Goal: Task Accomplishment & Management: Use online tool/utility

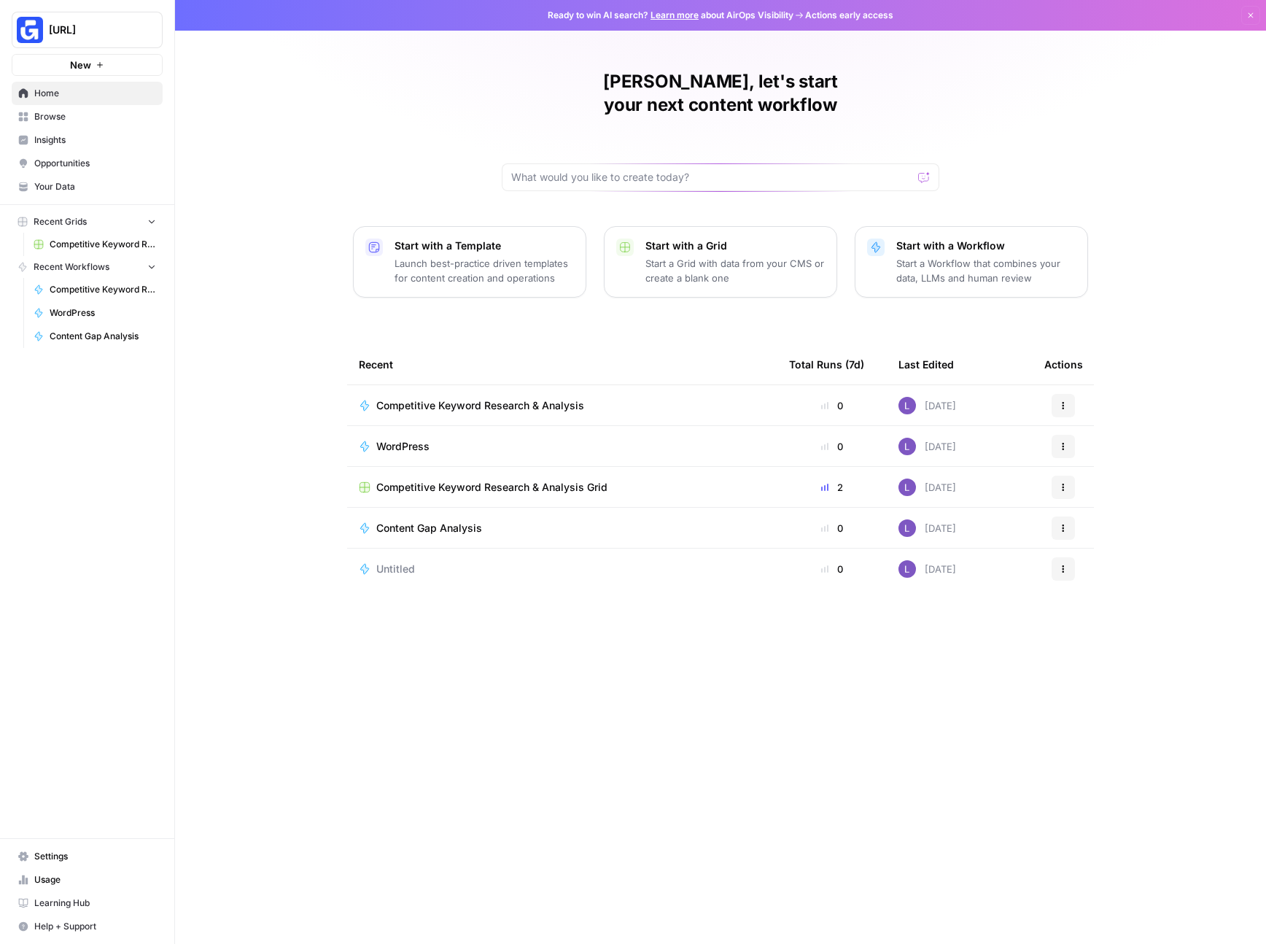
click at [382, 480] on span "Competitive Keyword Research & Analysis Grid" at bounding box center [491, 487] width 231 height 15
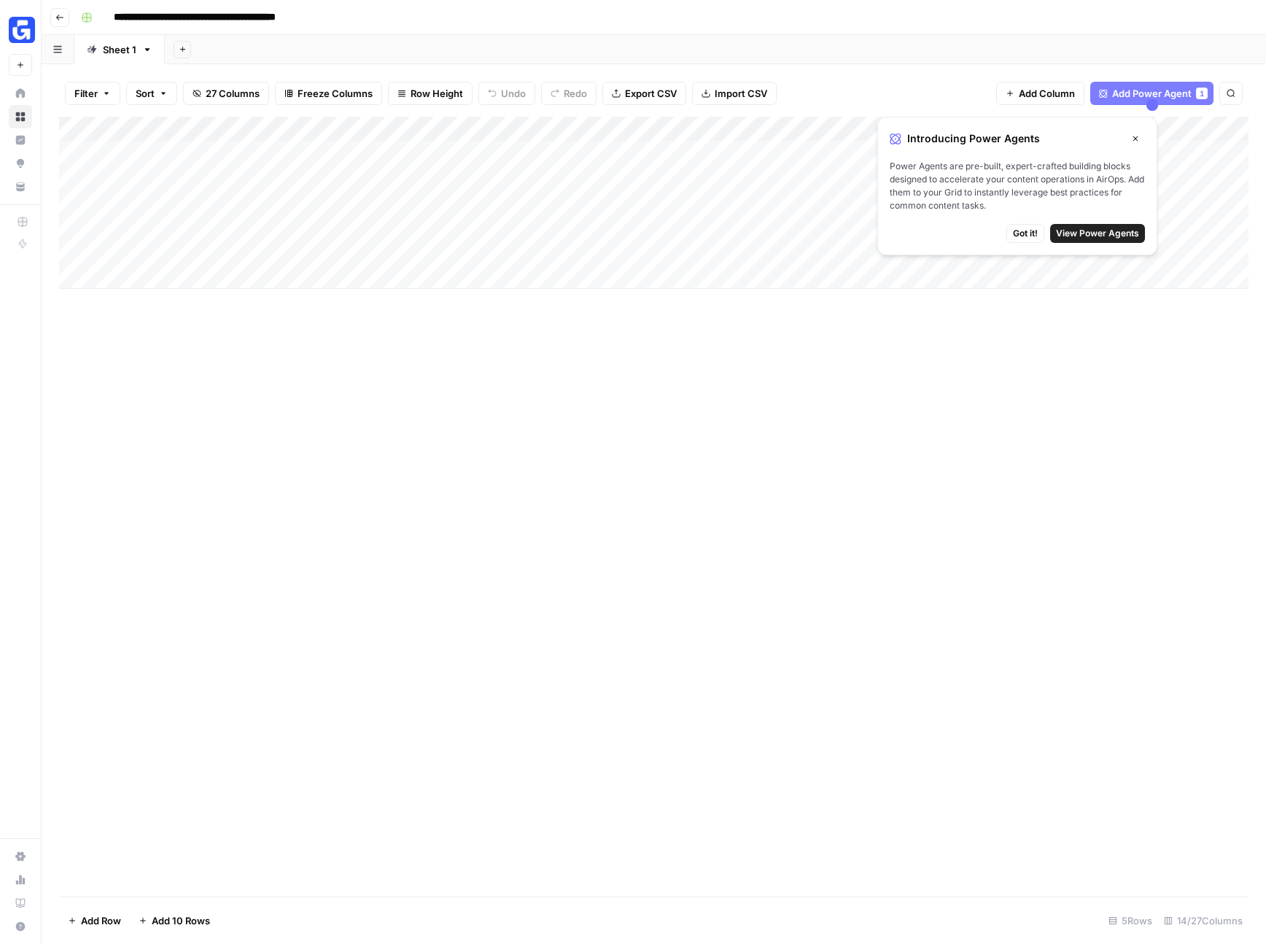
click at [1029, 228] on span "Got it!" at bounding box center [1025, 233] width 25 height 13
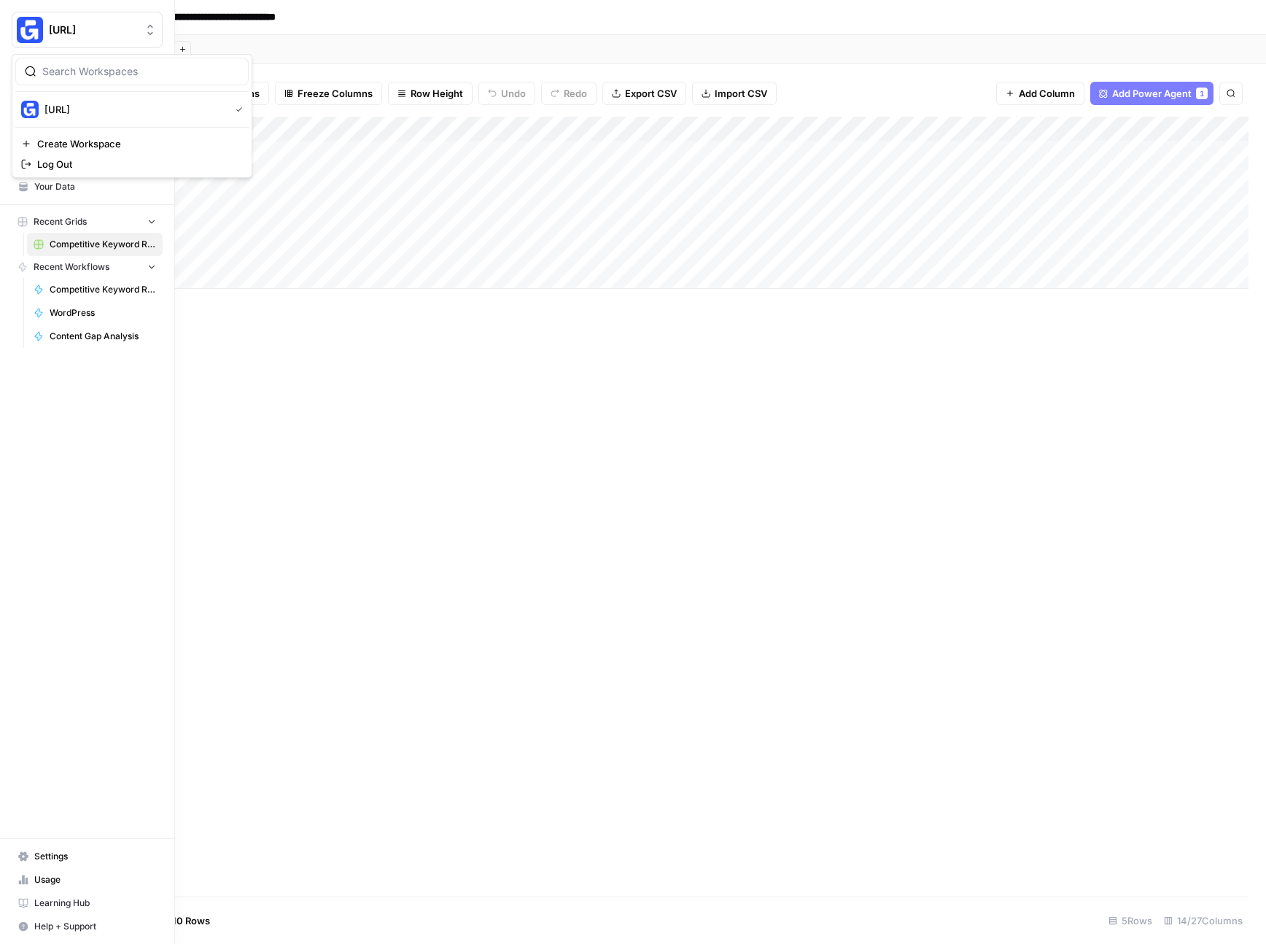
click at [81, 23] on span "[URL]" at bounding box center [93, 30] width 88 height 15
click at [70, 106] on span "[URL]" at bounding box center [57, 109] width 26 height 15
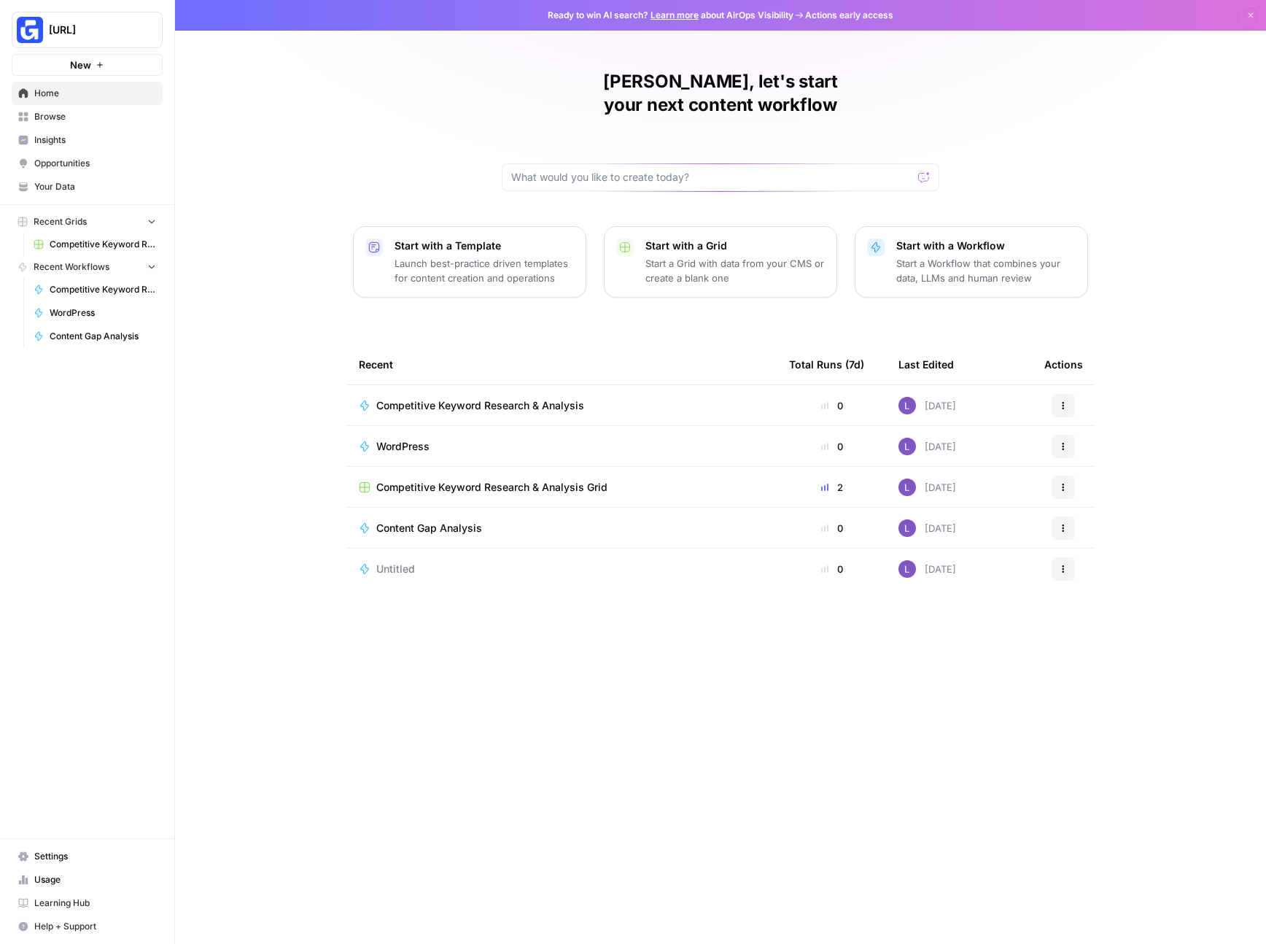
click at [438, 480] on span "Competitive Keyword Research & Analysis Grid" at bounding box center [491, 487] width 231 height 15
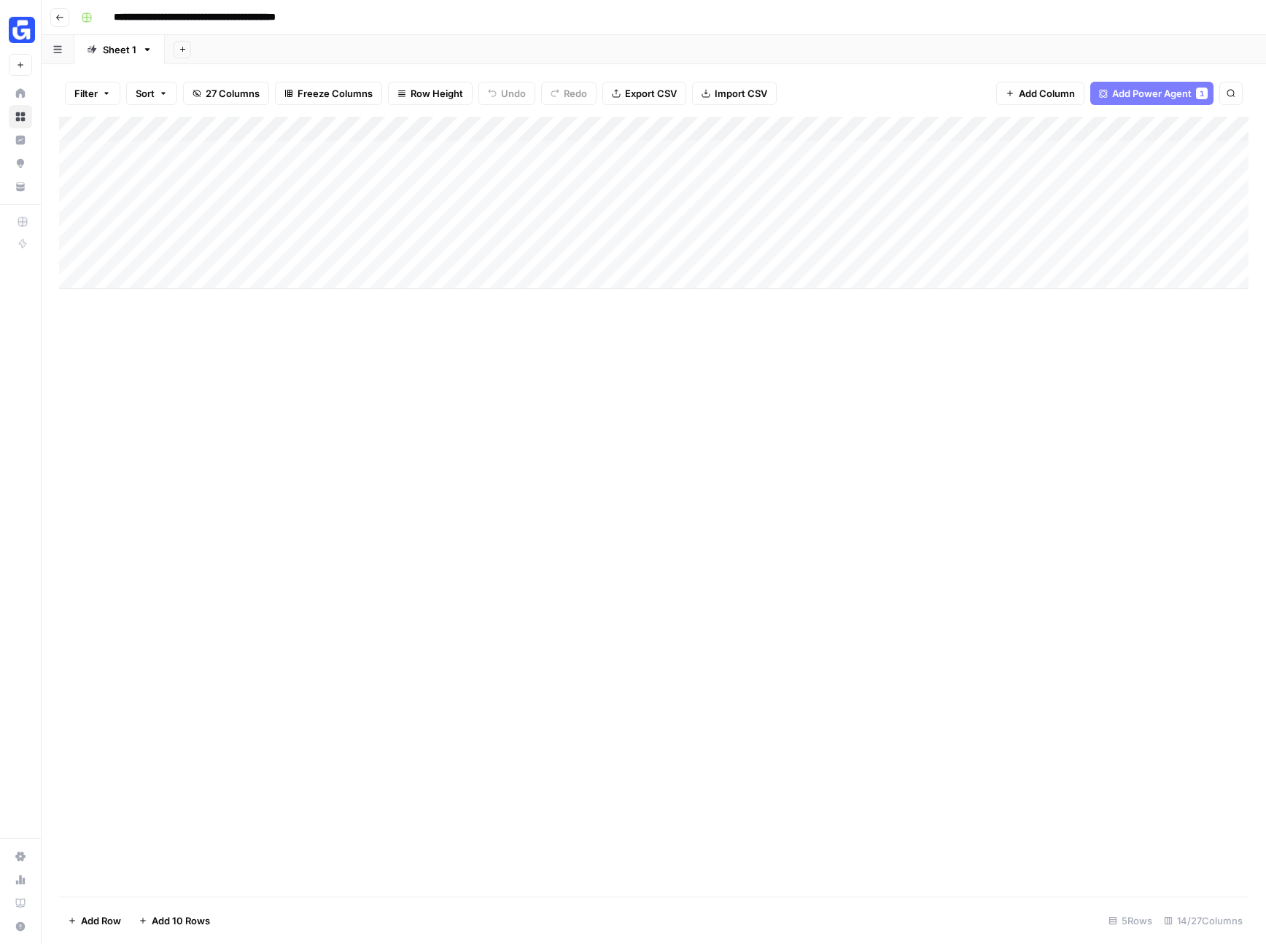
click at [649, 128] on div "Add Column" at bounding box center [654, 203] width 1190 height 172
click at [769, 131] on div "Add Column" at bounding box center [654, 203] width 1190 height 172
click at [757, 168] on input "Markdown Report" at bounding box center [798, 164] width 148 height 15
click at [828, 126] on div "Add Column" at bounding box center [654, 203] width 1190 height 172
click at [960, 128] on div "Add Column" at bounding box center [654, 203] width 1190 height 172
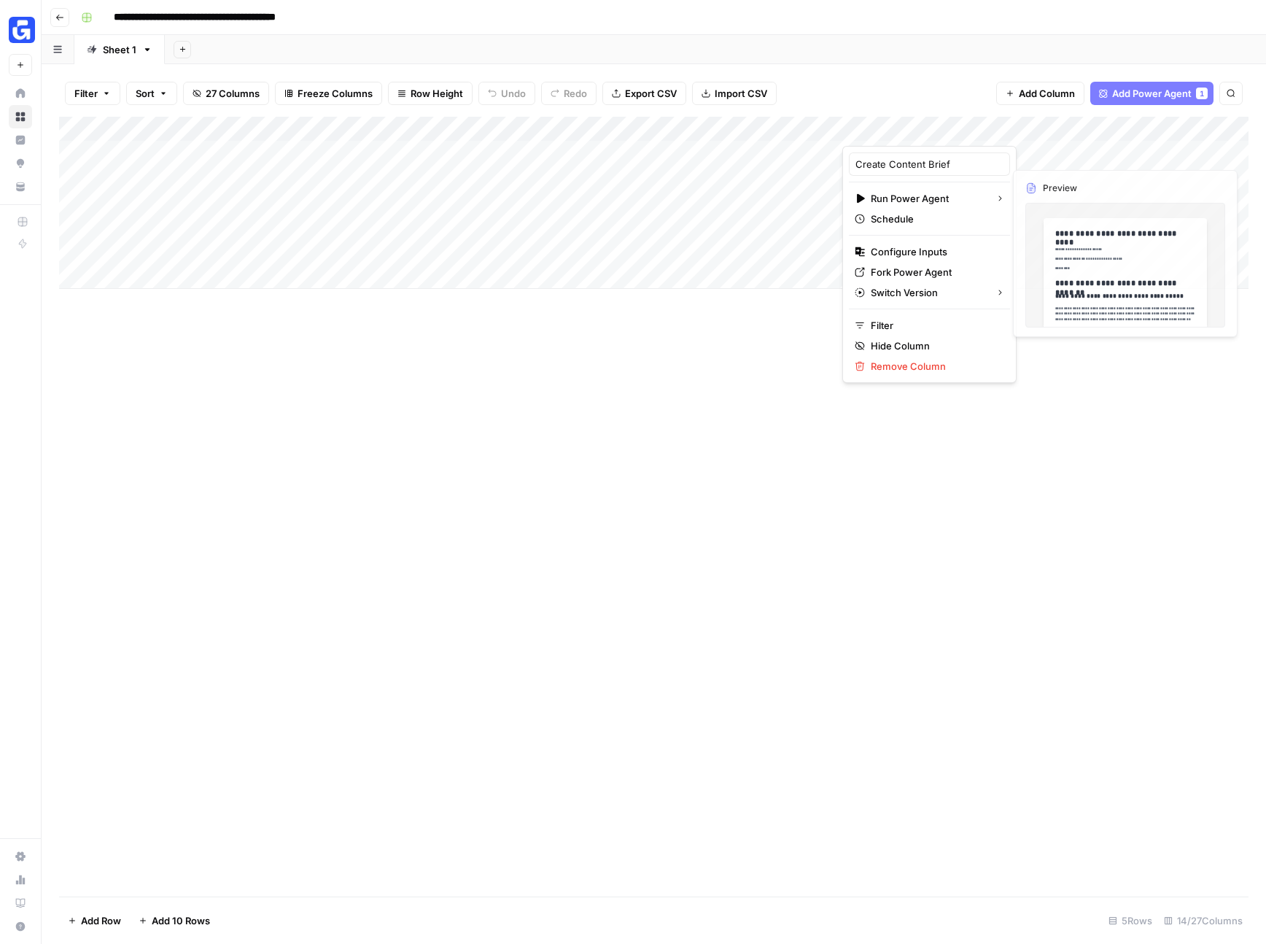
click at [1045, 124] on div "Add Column" at bounding box center [654, 203] width 1190 height 172
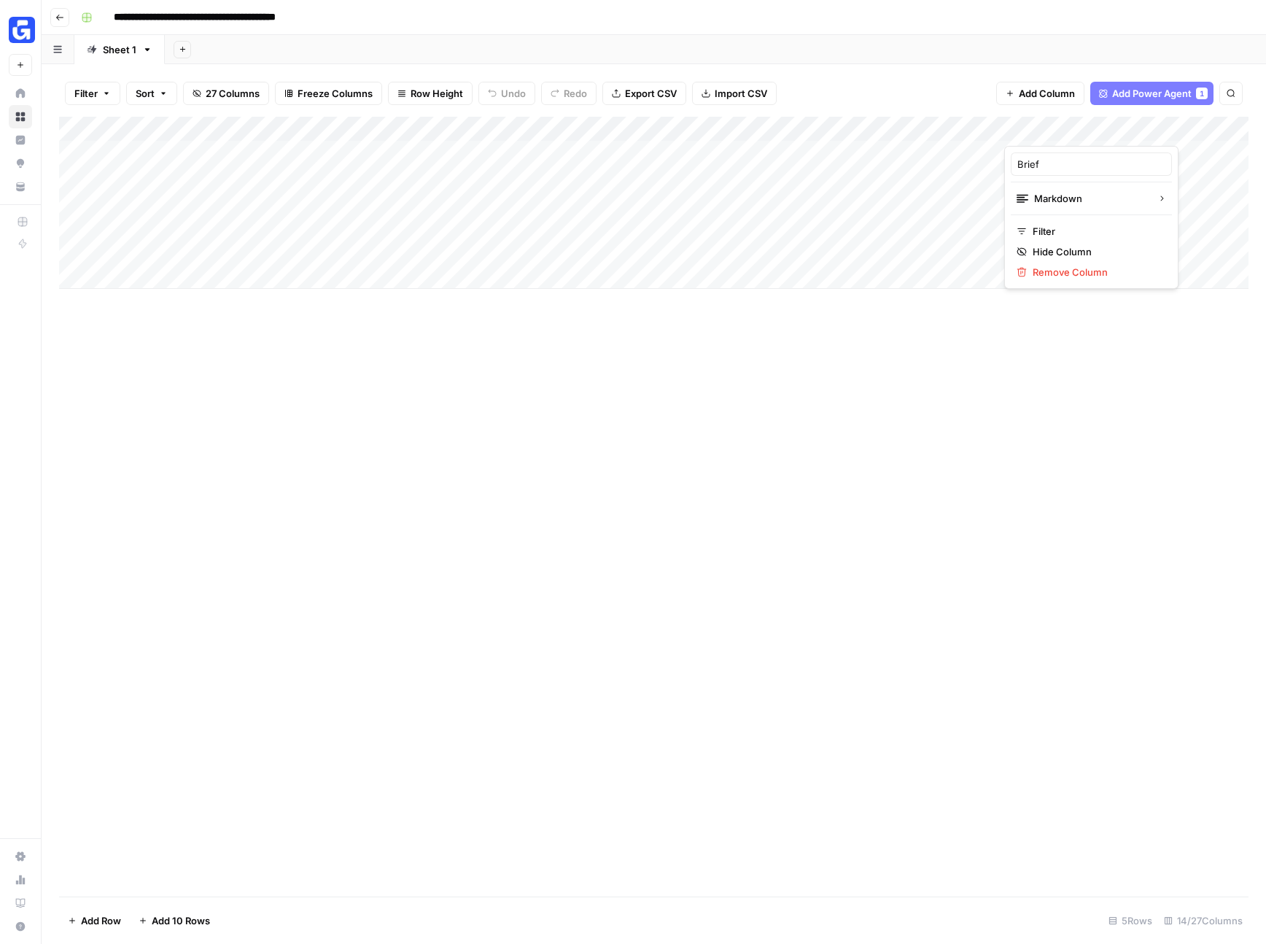
click at [1045, 124] on div at bounding box center [1070, 131] width 132 height 29
click at [1048, 126] on div at bounding box center [1070, 131] width 132 height 29
click at [1088, 207] on button "Markdown" at bounding box center [1091, 198] width 161 height 20
click at [1166, 201] on span "Text" at bounding box center [1169, 202] width 19 height 15
click at [561, 126] on div "Add Column" at bounding box center [654, 203] width 1190 height 172
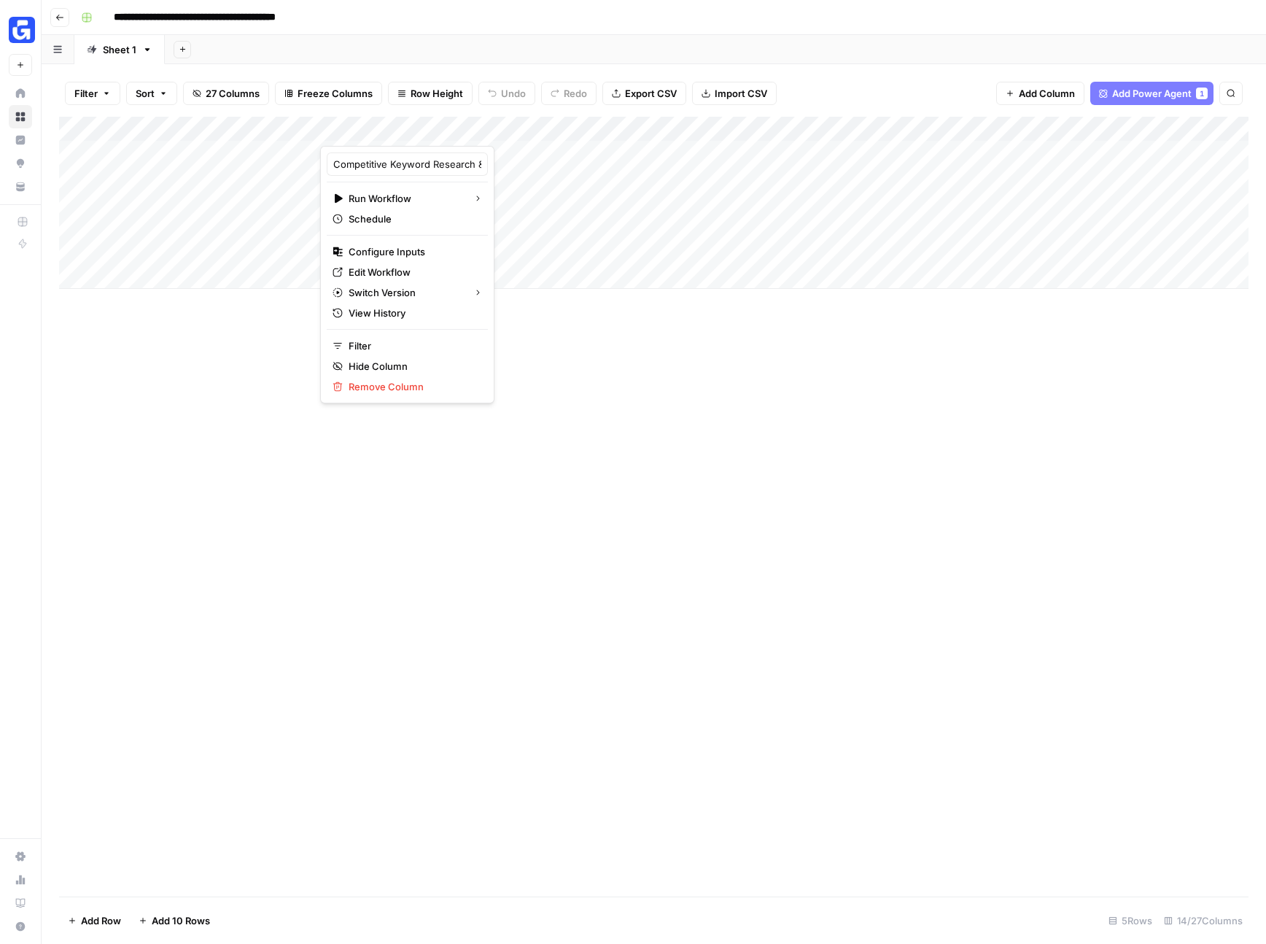
click at [703, 125] on div "Add Column" at bounding box center [654, 203] width 1190 height 172
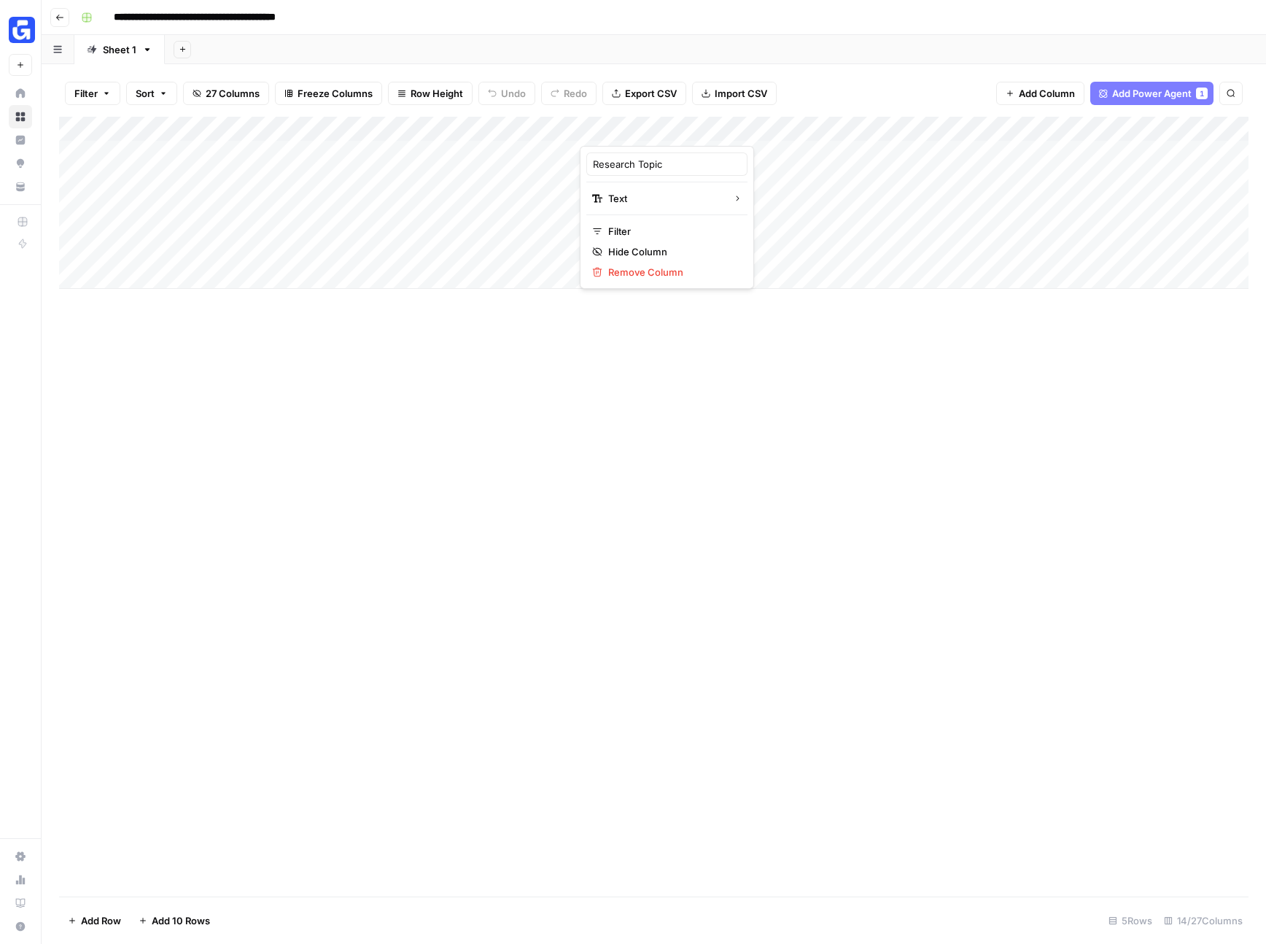
click at [344, 380] on div "Add Column" at bounding box center [654, 507] width 1190 height 780
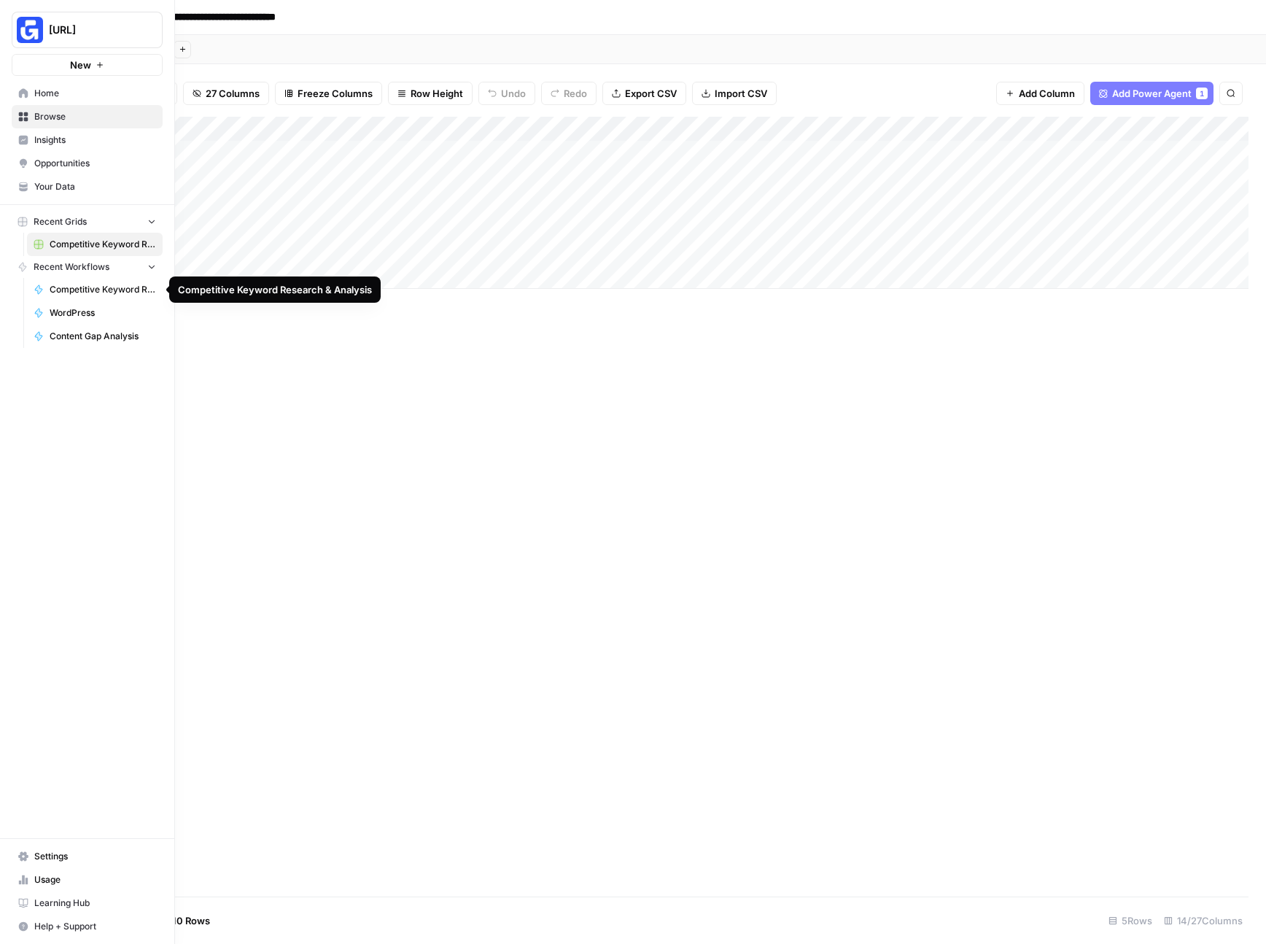
click at [97, 283] on span "Competitive Keyword Research & Analysis" at bounding box center [103, 289] width 106 height 13
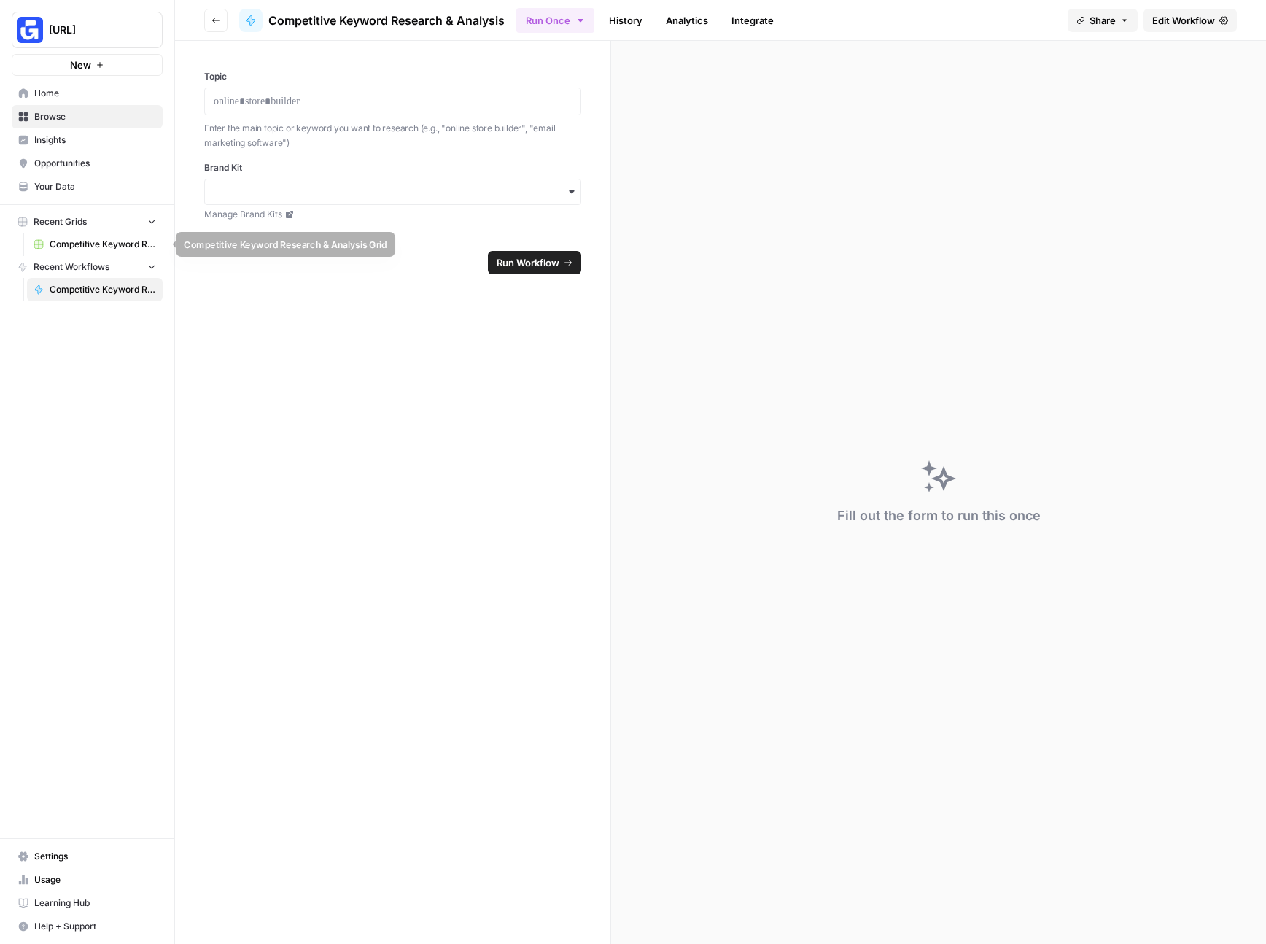
click at [97, 244] on span "Competitive Keyword Research & Analysis Grid" at bounding box center [103, 244] width 106 height 13
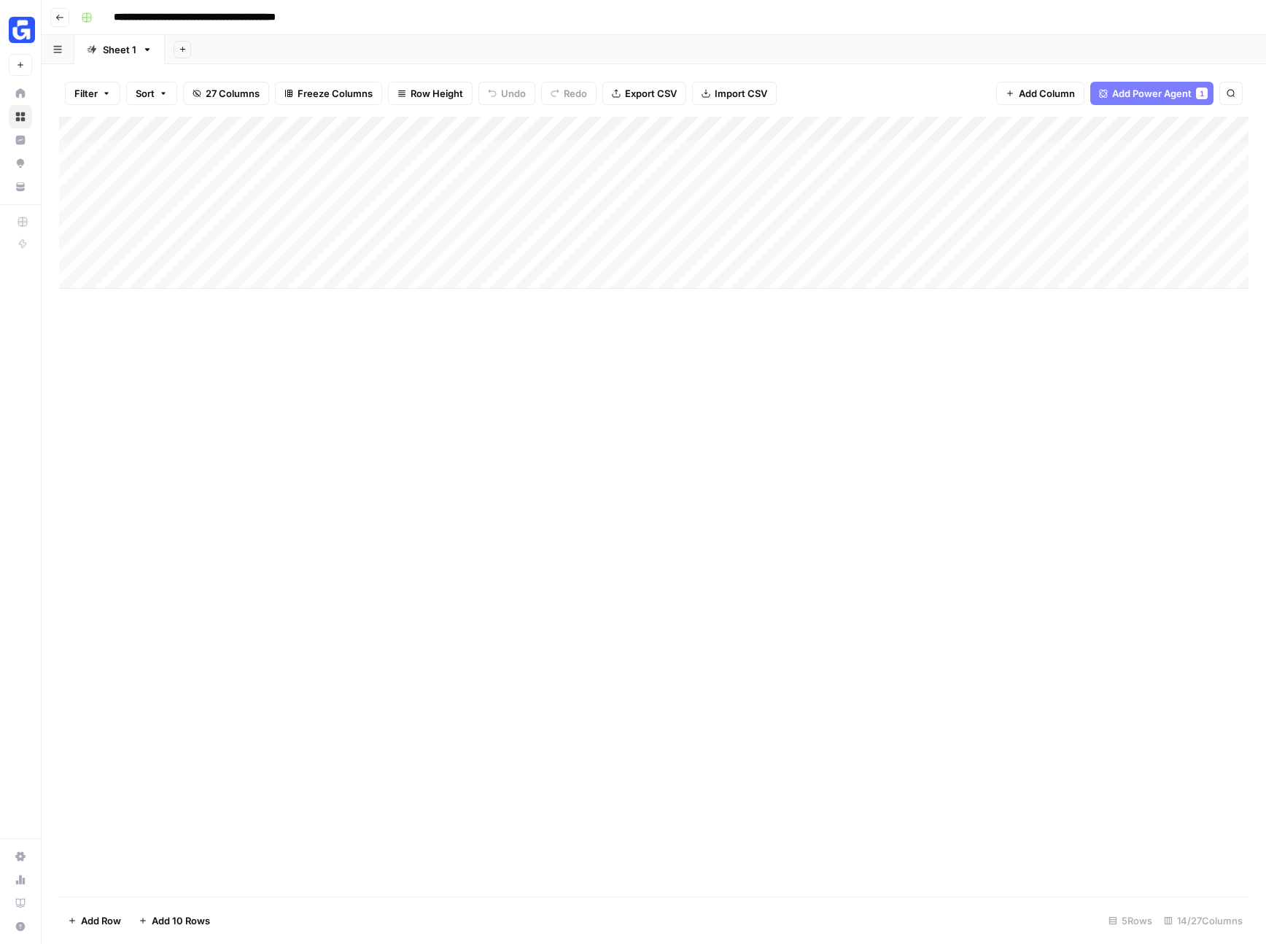
click at [252, 91] on span "27 Columns" at bounding box center [233, 93] width 54 height 15
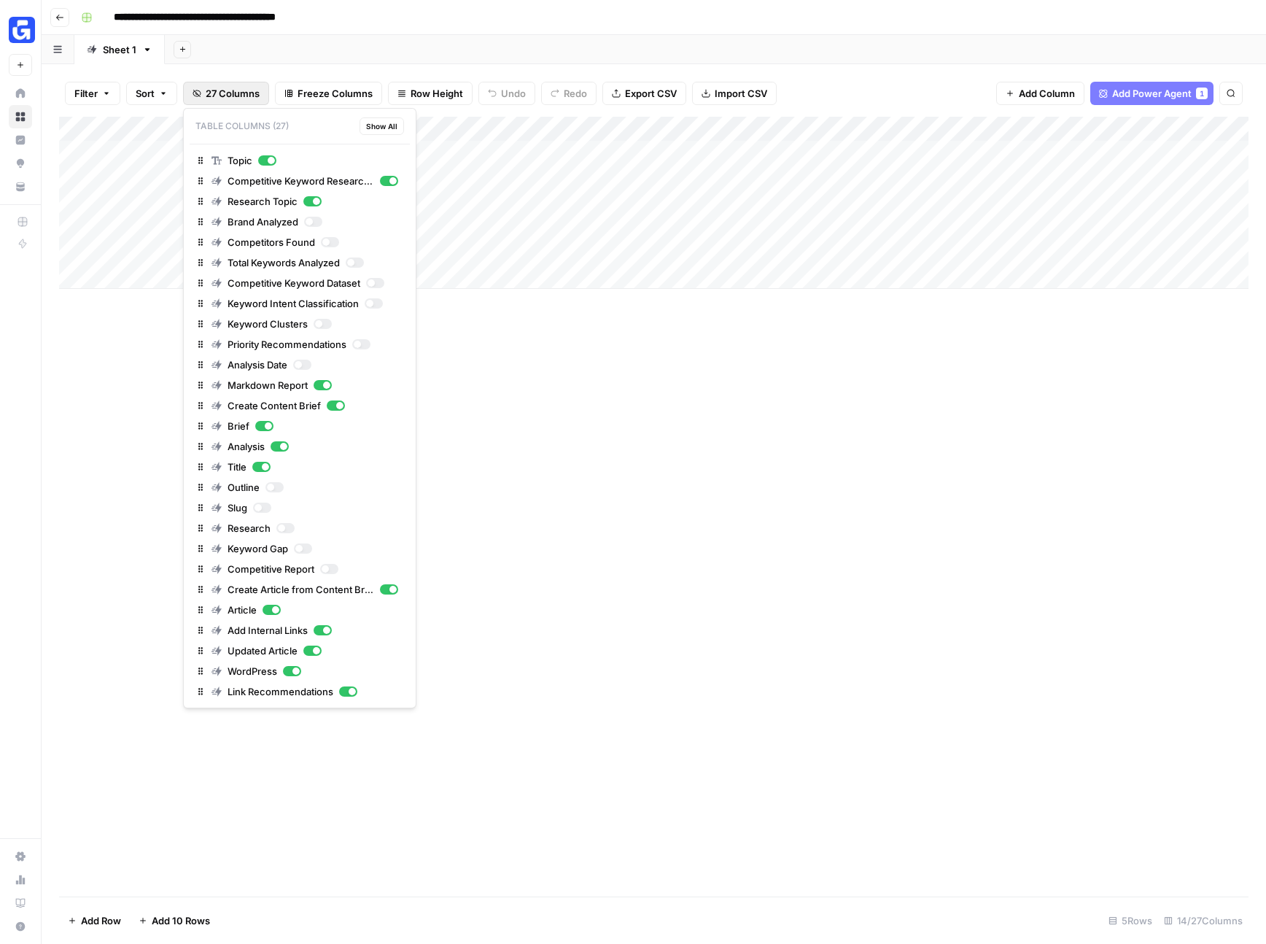
click at [654, 488] on div "Add Column" at bounding box center [654, 507] width 1190 height 780
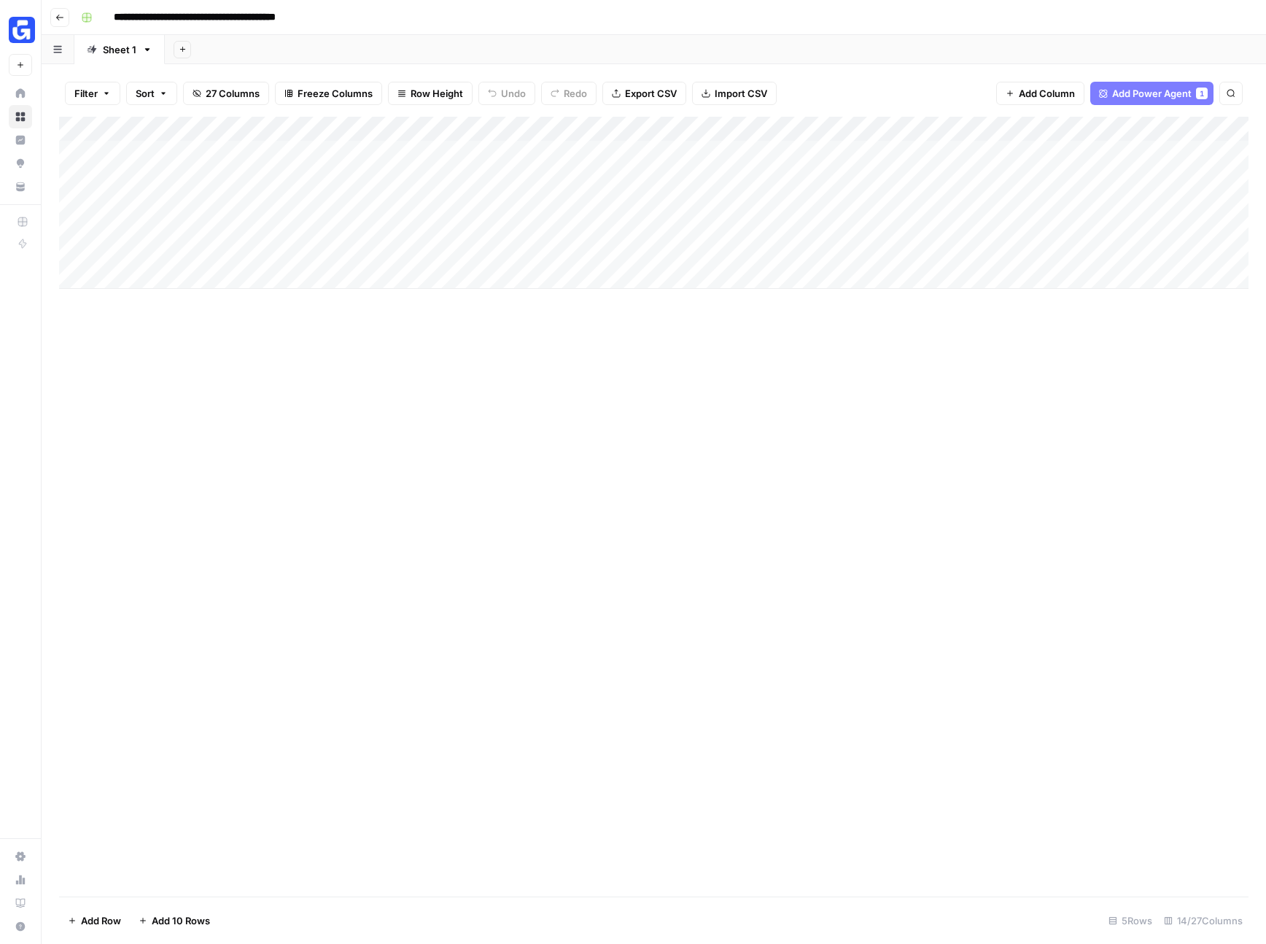
click at [894, 152] on div "Add Column" at bounding box center [654, 203] width 1190 height 172
click at [992, 151] on div "Add Column" at bounding box center [654, 203] width 1190 height 172
click at [232, 430] on div "Add Column" at bounding box center [654, 507] width 1190 height 780
click at [533, 487] on div "Add Column" at bounding box center [654, 507] width 1190 height 780
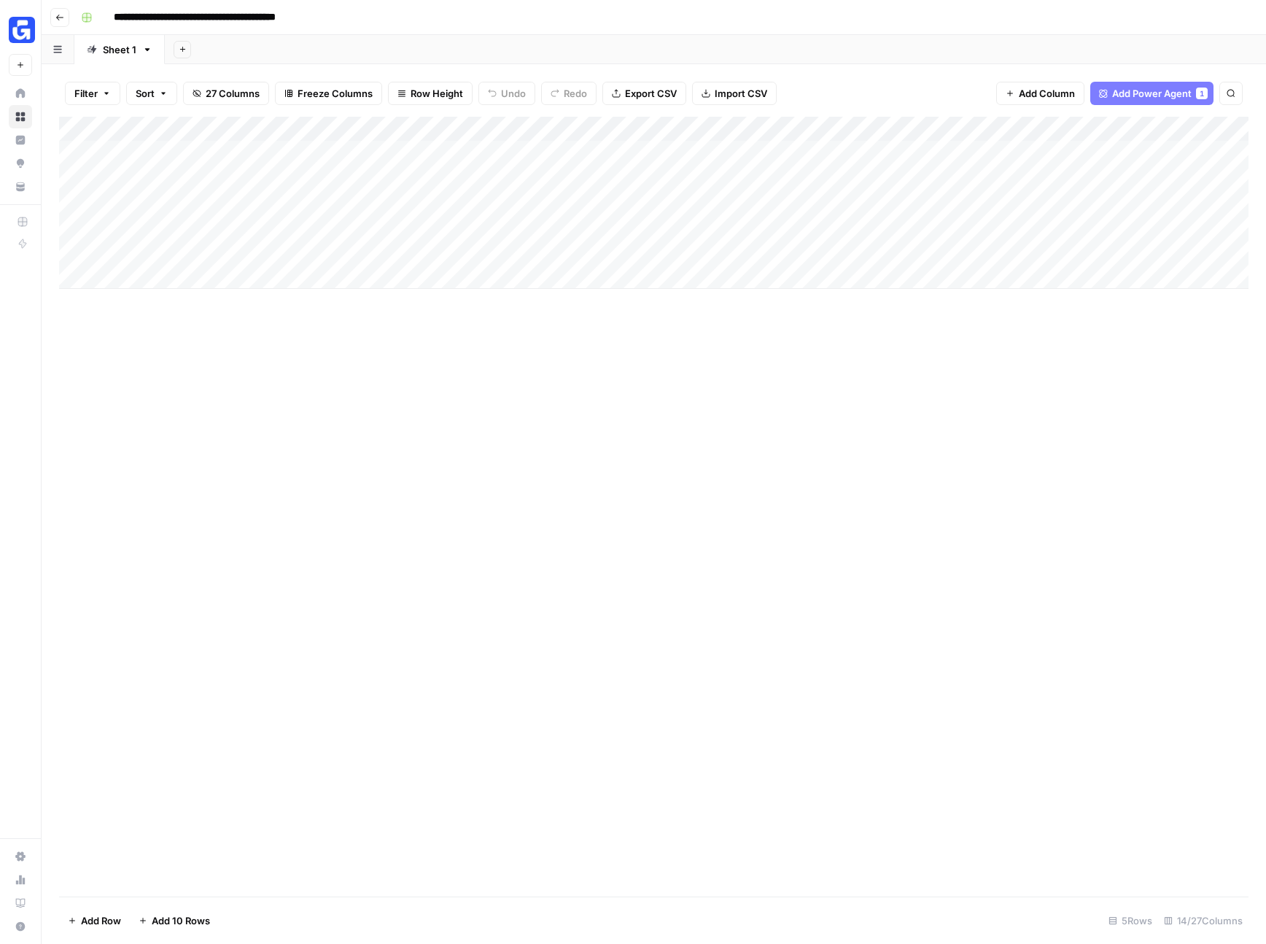
click at [322, 440] on div "Add Column" at bounding box center [654, 507] width 1190 height 780
